Goal: Task Accomplishment & Management: Use online tool/utility

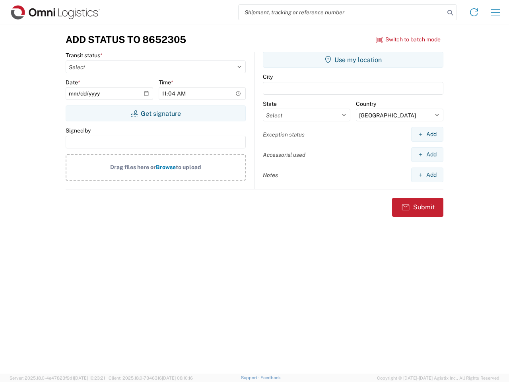
select select "US"
click at [342, 12] on input "search" at bounding box center [342, 12] width 206 height 15
click at [451, 13] on icon at bounding box center [450, 12] width 11 height 11
click at [474, 12] on icon at bounding box center [474, 12] width 13 height 13
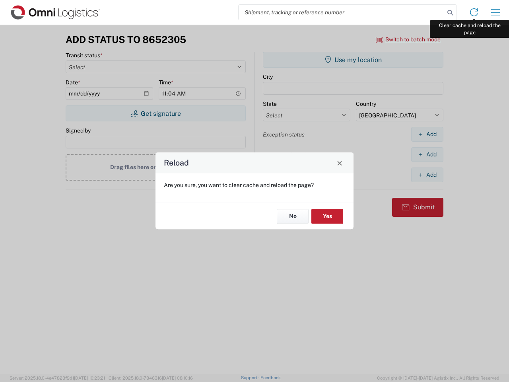
click at [496, 12] on div "Reload Are you sure, you want to clear cache and reload the page? No Yes" at bounding box center [254, 191] width 509 height 382
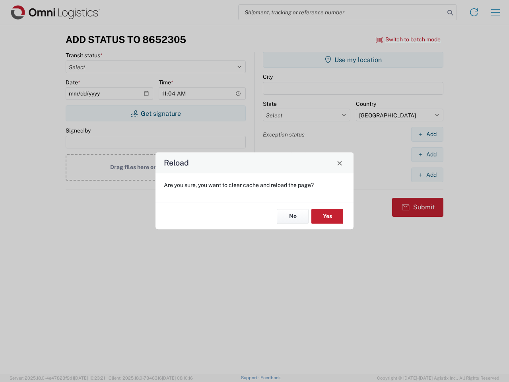
click at [409, 39] on div "Reload Are you sure, you want to clear cache and reload the page? No Yes" at bounding box center [254, 191] width 509 height 382
click at [156, 113] on div "Reload Are you sure, you want to clear cache and reload the page? No Yes" at bounding box center [254, 191] width 509 height 382
click at [353, 60] on div "Reload Are you sure, you want to clear cache and reload the page? No Yes" at bounding box center [254, 191] width 509 height 382
click at [427, 134] on div "Reload Are you sure, you want to clear cache and reload the page? No Yes" at bounding box center [254, 191] width 509 height 382
click at [427, 154] on div "Reload Are you sure, you want to clear cache and reload the page? No Yes" at bounding box center [254, 191] width 509 height 382
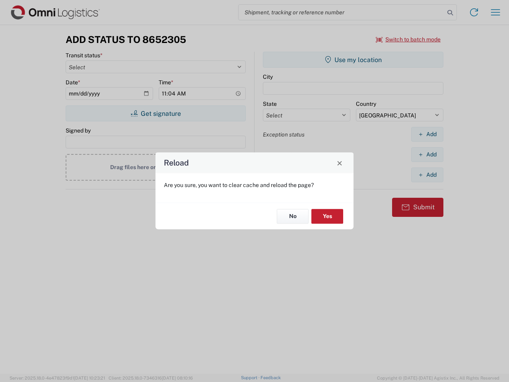
click at [427, 175] on div "Reload Are you sure, you want to clear cache and reload the page? No Yes" at bounding box center [254, 191] width 509 height 382
